Goal: Task Accomplishment & Management: Use online tool/utility

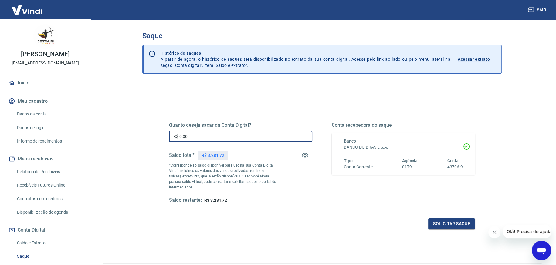
click at [212, 138] on input "R$ 0,00" at bounding box center [240, 136] width 143 height 11
type input "R$ 3.281,72"
click at [455, 224] on button "Solicitar saque" at bounding box center [451, 223] width 47 height 11
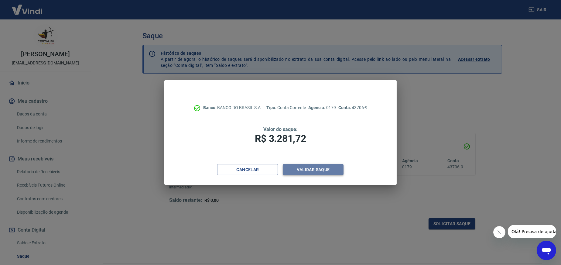
click at [305, 167] on button "Validar saque" at bounding box center [313, 169] width 61 height 11
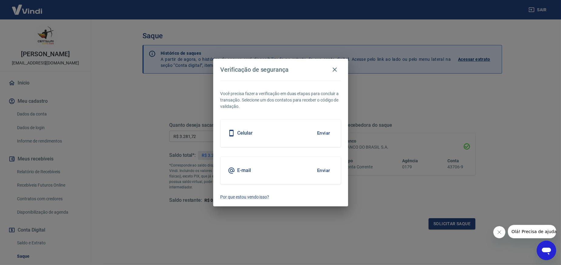
click at [322, 170] on button "Enviar" at bounding box center [324, 170] width 20 height 13
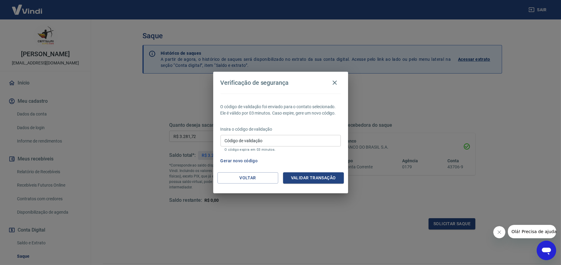
click at [271, 140] on input "Código de validação" at bounding box center [280, 140] width 120 height 11
click at [311, 182] on button "Validar transação" at bounding box center [313, 177] width 61 height 11
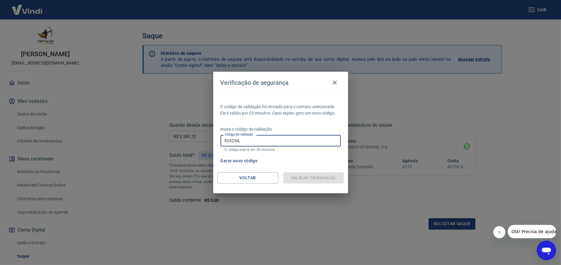
click at [250, 140] on input "826254," at bounding box center [280, 140] width 120 height 11
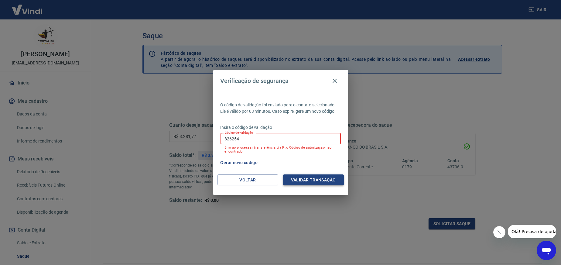
type input "826254"
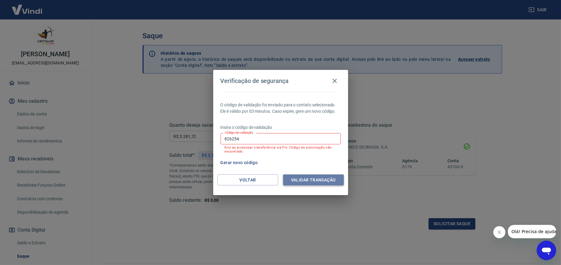
click at [325, 180] on button "Validar transação" at bounding box center [313, 179] width 61 height 11
